Goal: Find specific page/section: Find specific page/section

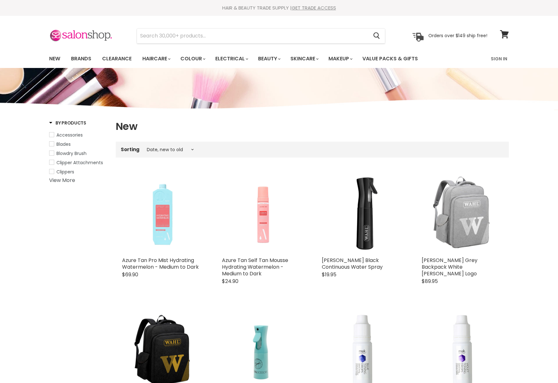
select select "created-descending"
click at [79, 40] on img at bounding box center [80, 35] width 63 height 13
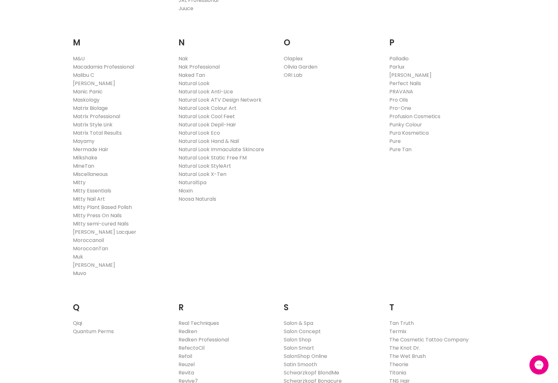
click at [82, 273] on link "Muvo" at bounding box center [79, 272] width 13 height 7
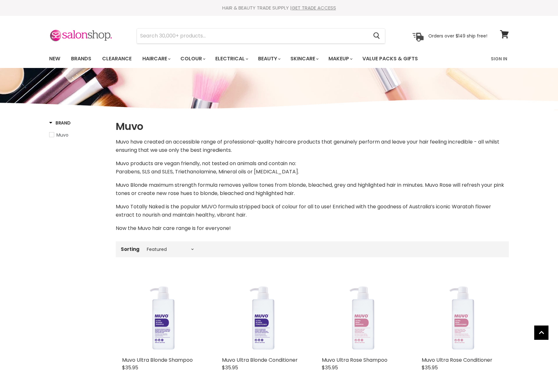
select select "manual"
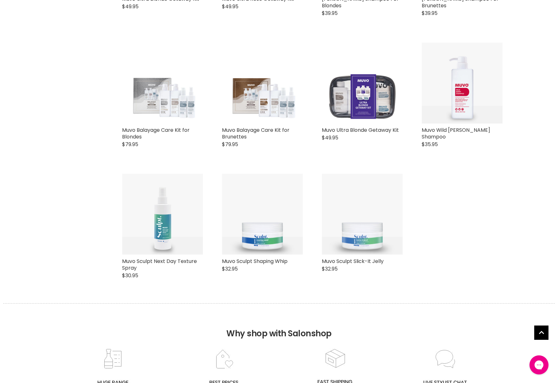
scroll to position [1138, 0]
